Goal: Information Seeking & Learning: Learn about a topic

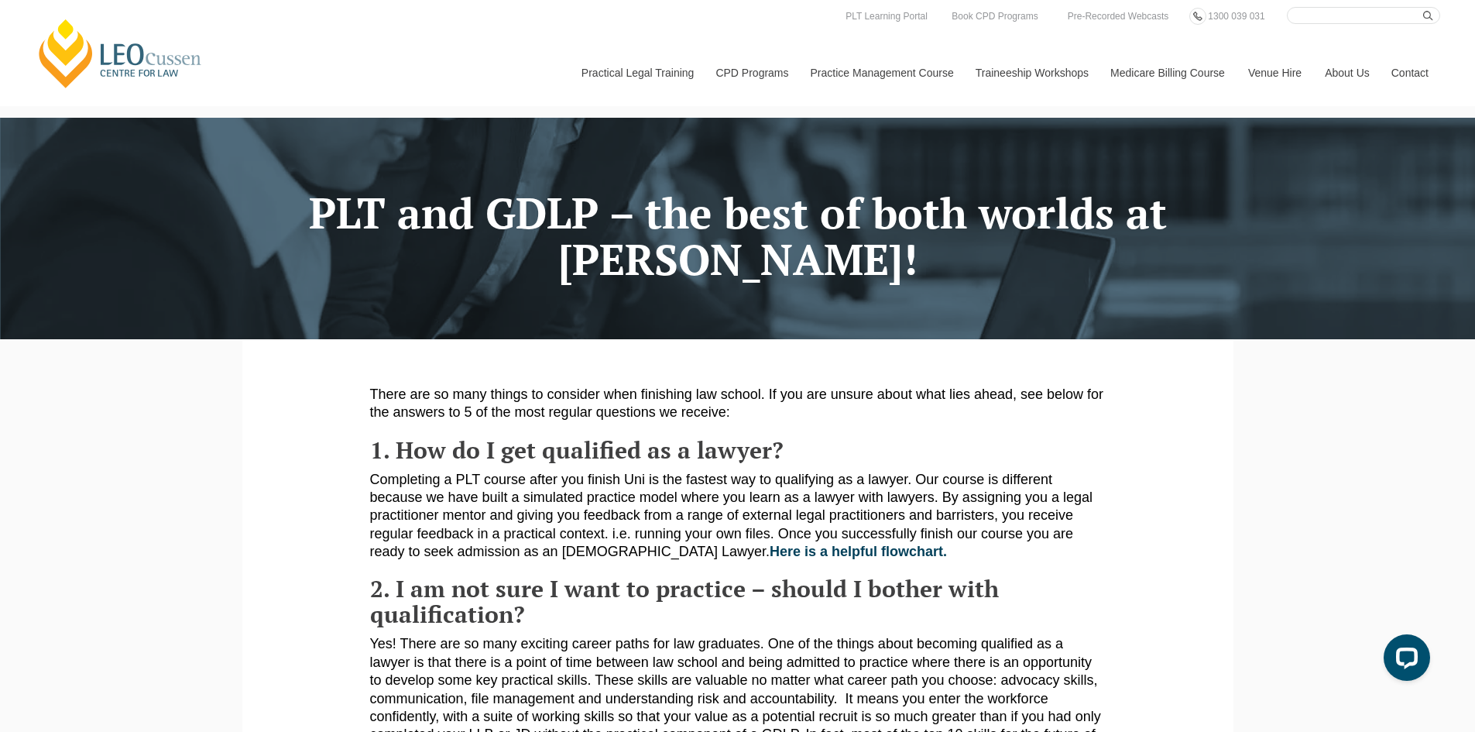
click at [860, 101] on button "Allow" at bounding box center [876, 100] width 71 height 39
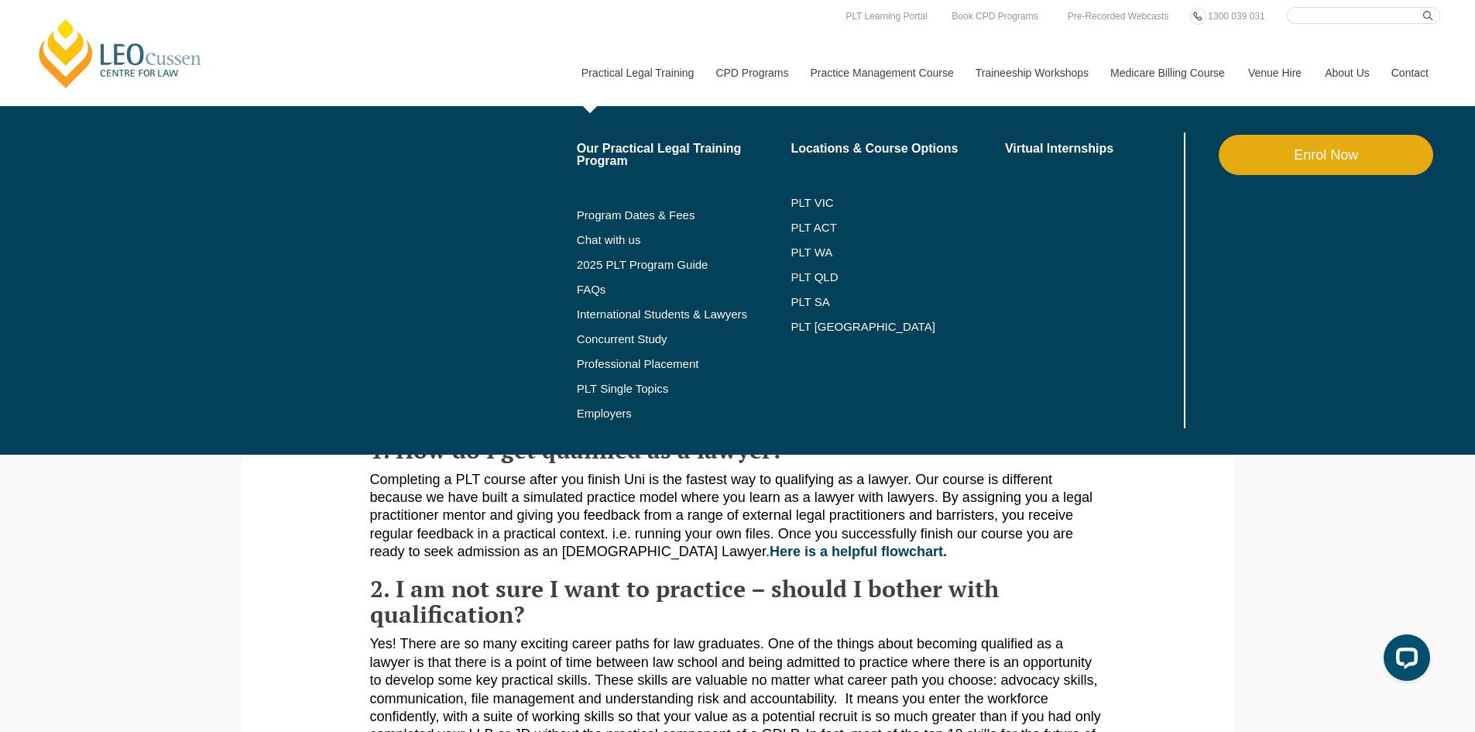
click at [644, 73] on link "Practical Legal Training" at bounding box center [637, 72] width 135 height 67
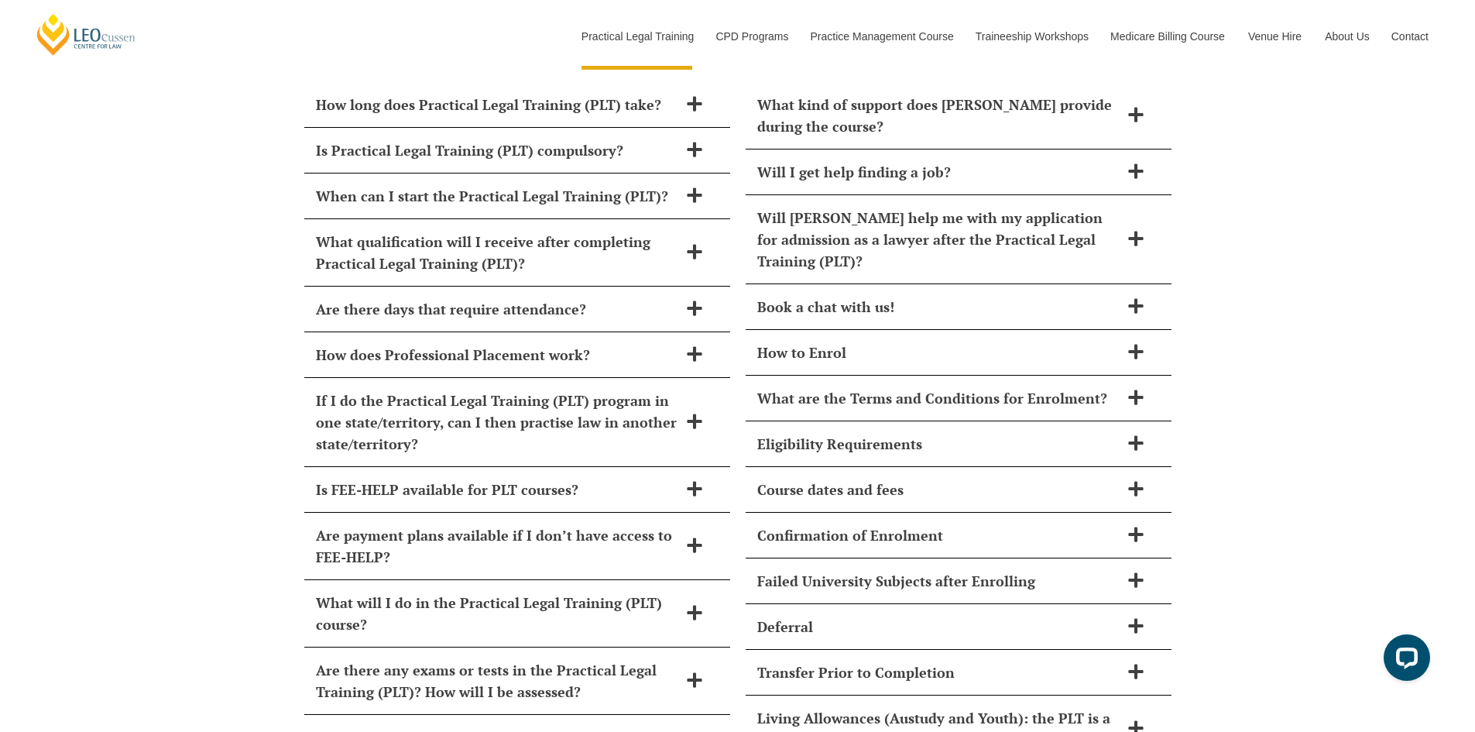
scroll to position [6660, 0]
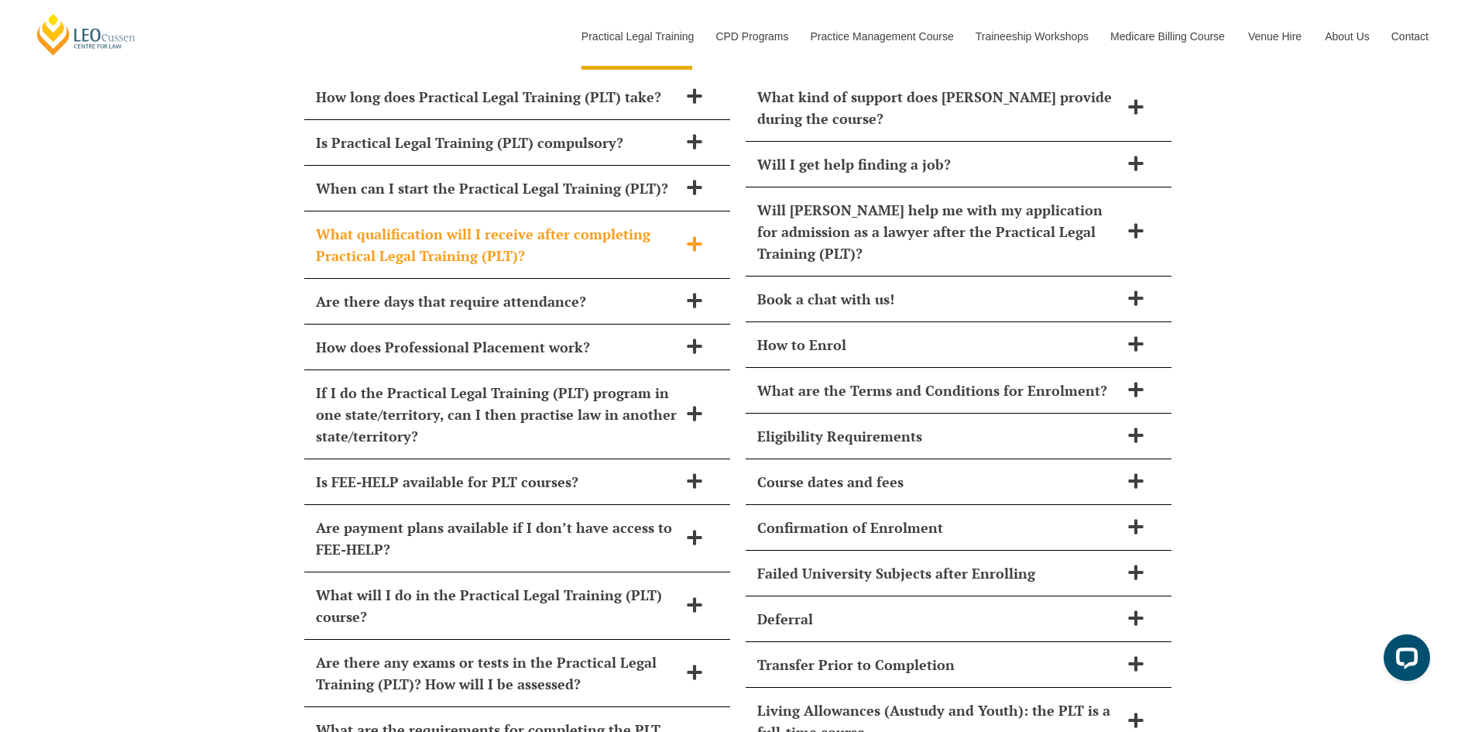
click at [328, 223] on span "What qualification will I receive after completing Practical Legal Training (PL…" at bounding box center [497, 244] width 362 height 43
